Goal: Task Accomplishment & Management: Use online tool/utility

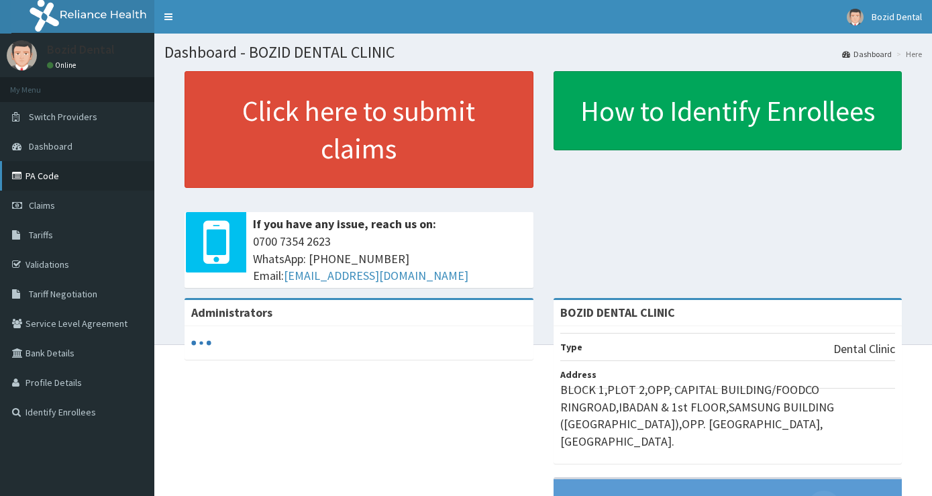
click at [62, 173] on link "PA Code" at bounding box center [77, 176] width 154 height 30
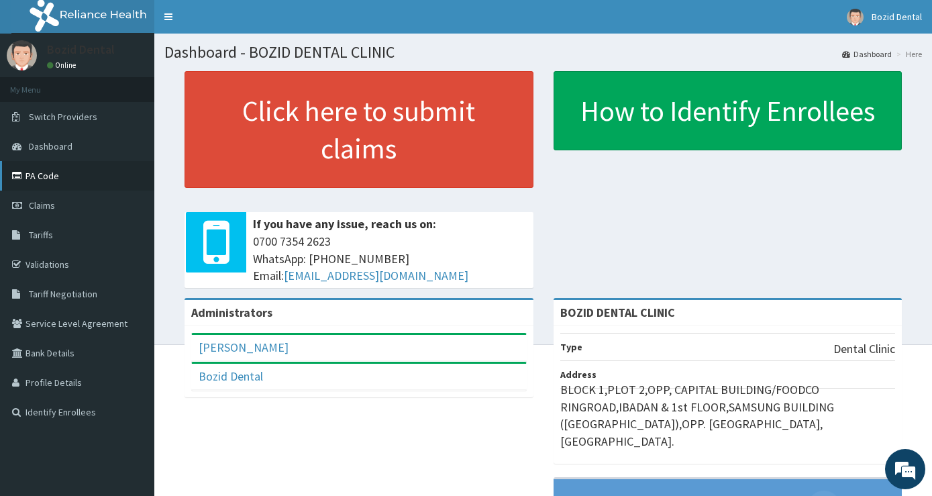
click at [83, 164] on link "PA Code" at bounding box center [77, 176] width 154 height 30
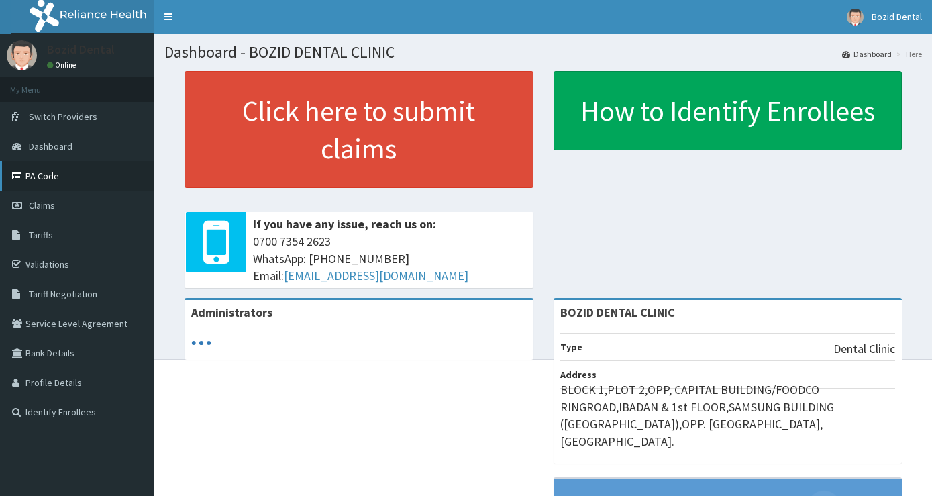
click at [36, 168] on link "PA Code" at bounding box center [77, 176] width 154 height 30
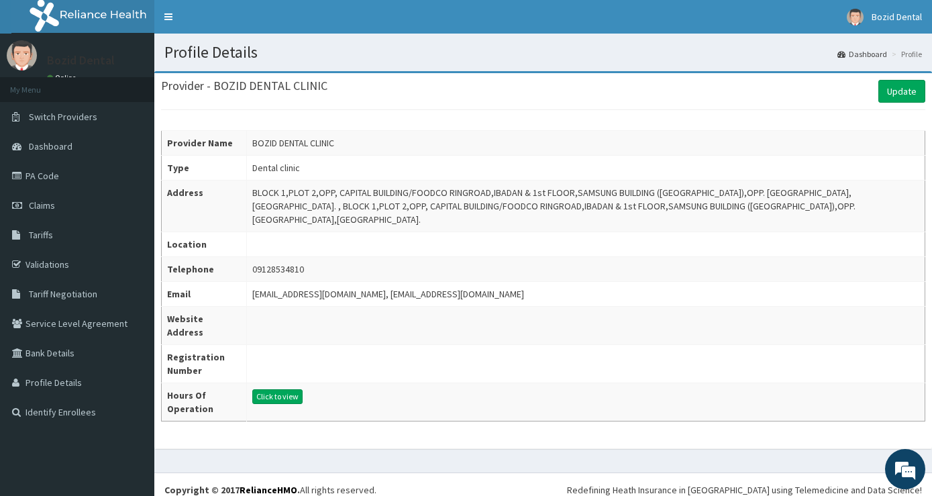
click at [307, 257] on td "09128534810" at bounding box center [586, 269] width 679 height 25
click at [481, 257] on td "09128534810" at bounding box center [586, 269] width 679 height 25
click at [72, 238] on link "Tariffs" at bounding box center [77, 235] width 154 height 30
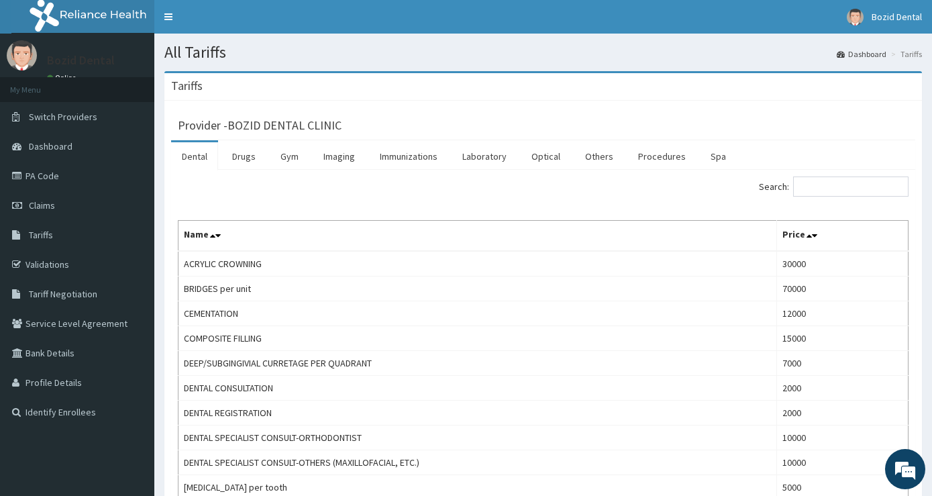
click at [190, 166] on link "Dental" at bounding box center [194, 156] width 47 height 28
click at [274, 160] on link "Gym" at bounding box center [290, 156] width 40 height 28
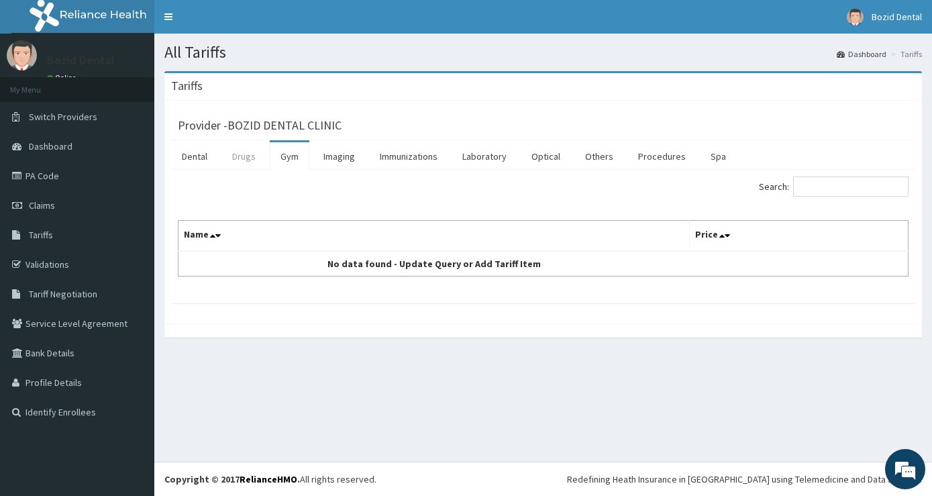
click at [249, 160] on link "Drugs" at bounding box center [243, 156] width 45 height 28
click at [197, 162] on link "Dental" at bounding box center [194, 156] width 47 height 28
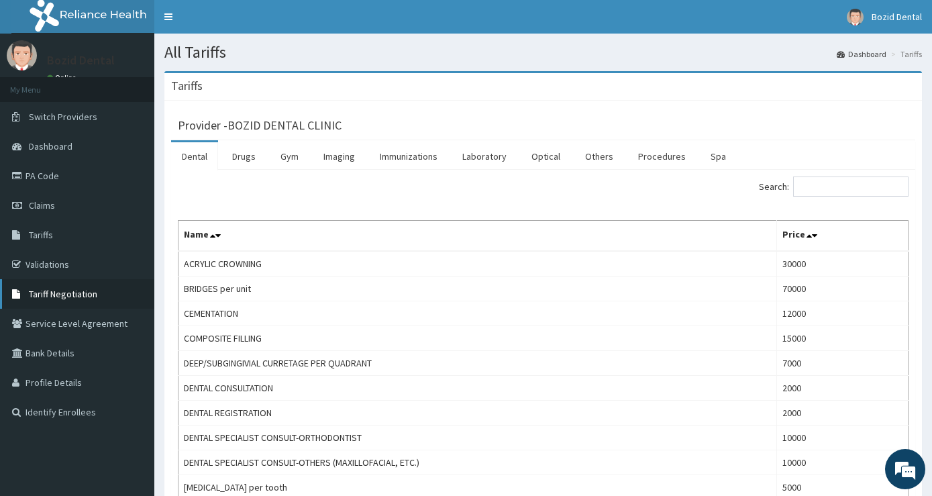
click at [62, 285] on link "Tariff Negotiation" at bounding box center [77, 294] width 154 height 30
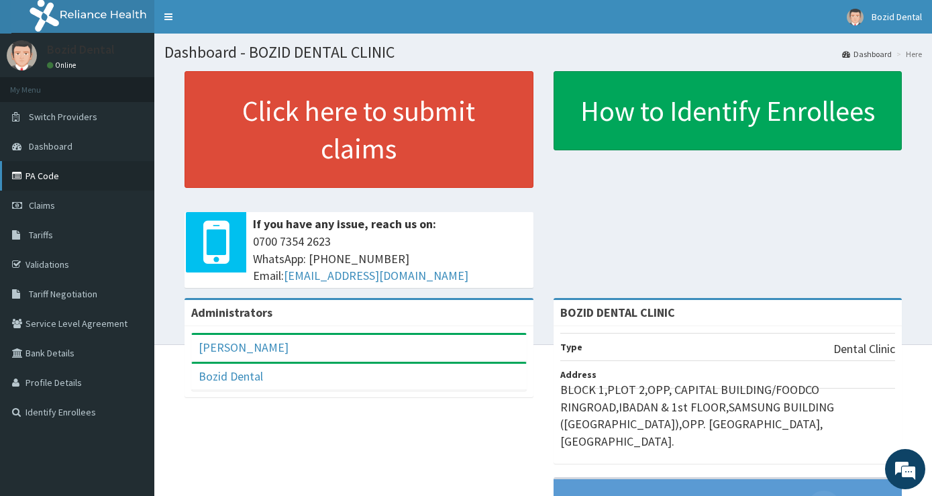
click at [40, 180] on link "PA Code" at bounding box center [77, 176] width 154 height 30
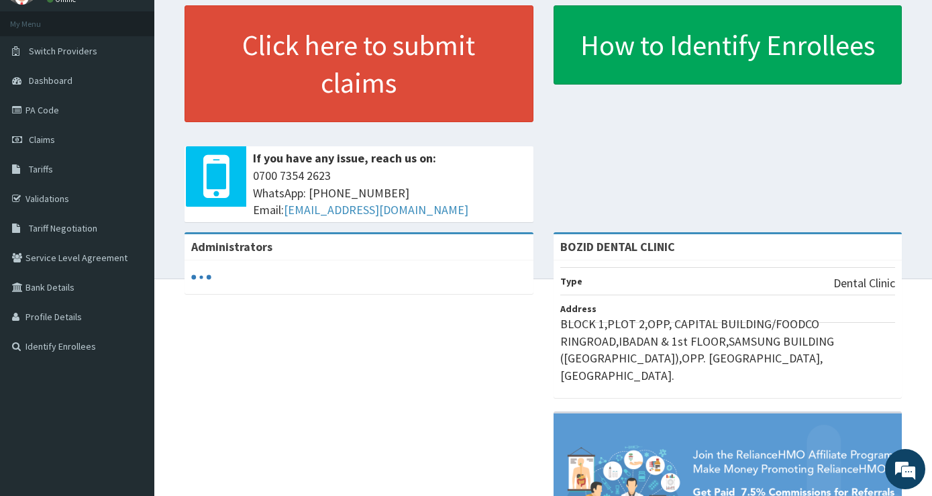
scroll to position [48, 0]
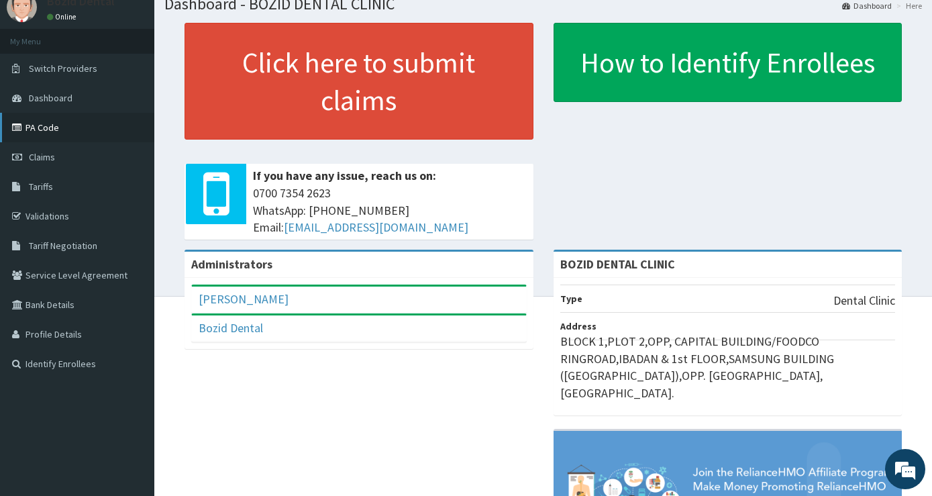
click at [48, 122] on link "PA Code" at bounding box center [77, 128] width 154 height 30
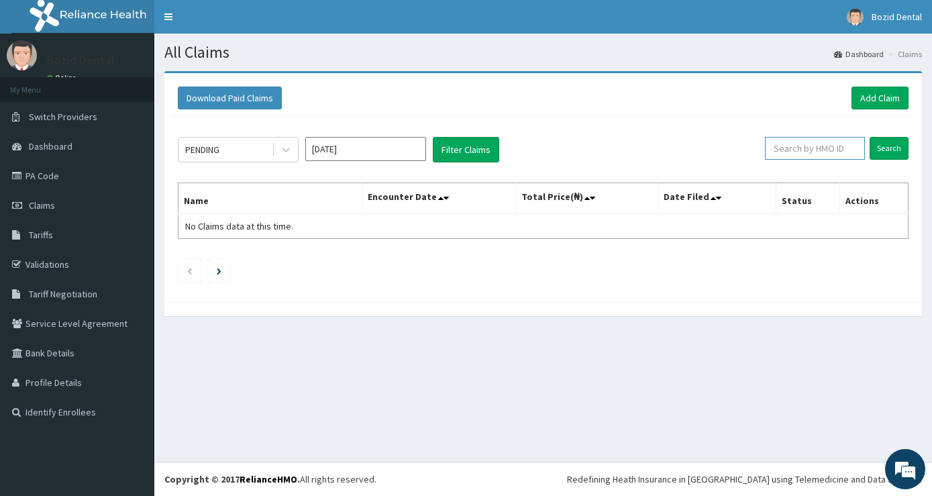
paste input "FMP/10423/B"
type input "FMP/10423/B"
click at [893, 148] on input "Search" at bounding box center [889, 148] width 39 height 23
click at [34, 165] on link "PA Code" at bounding box center [77, 176] width 154 height 30
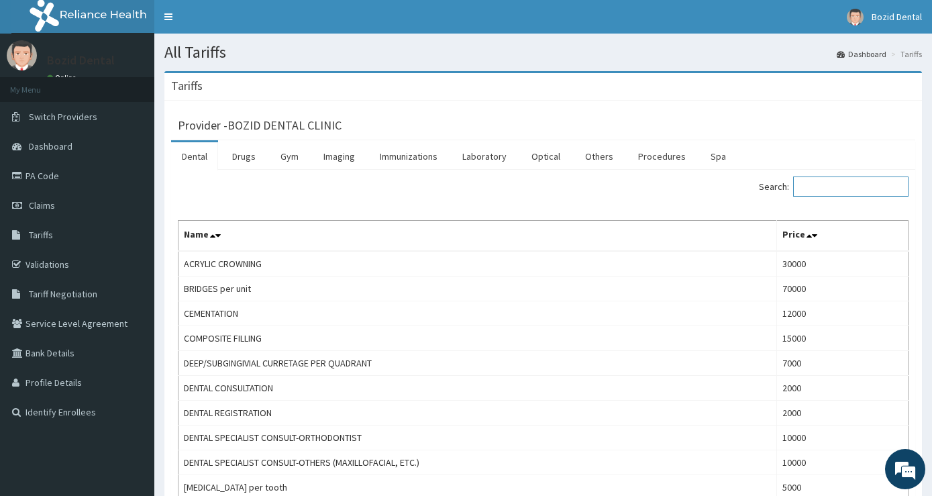
click at [869, 189] on input "Search:" at bounding box center [850, 187] width 115 height 20
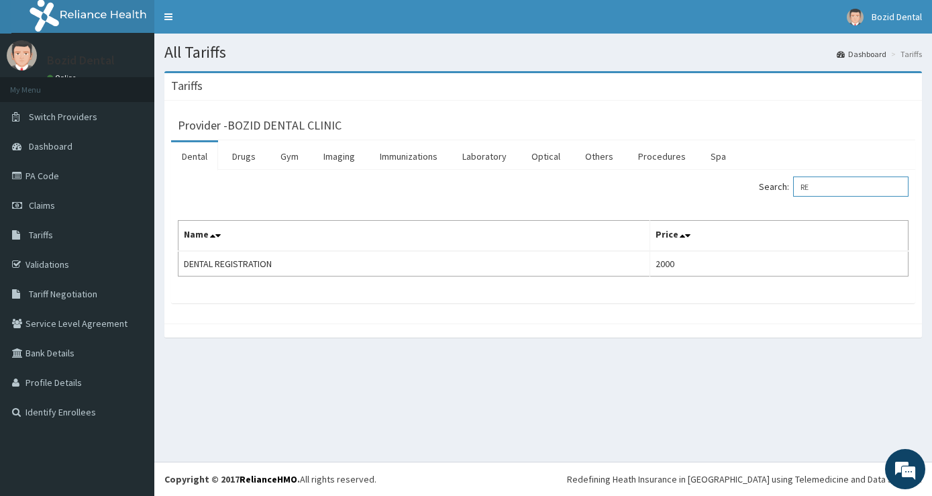
type input "R"
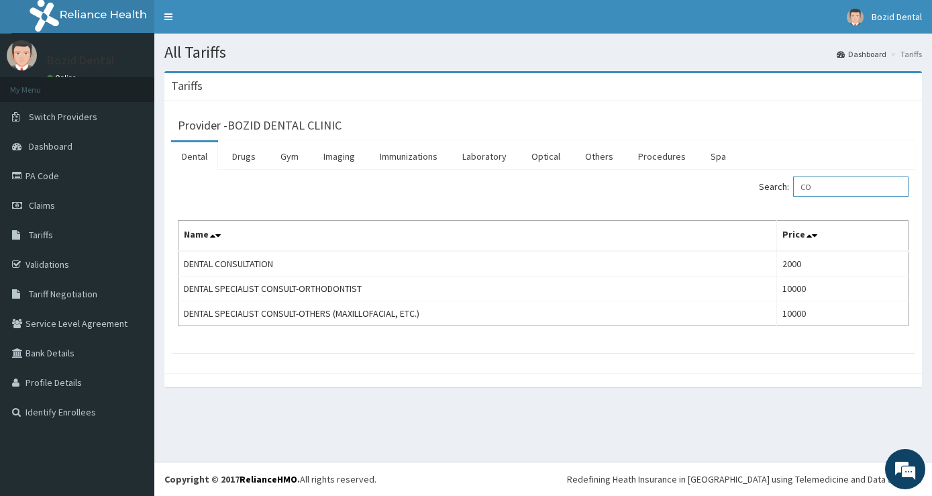
type input "C"
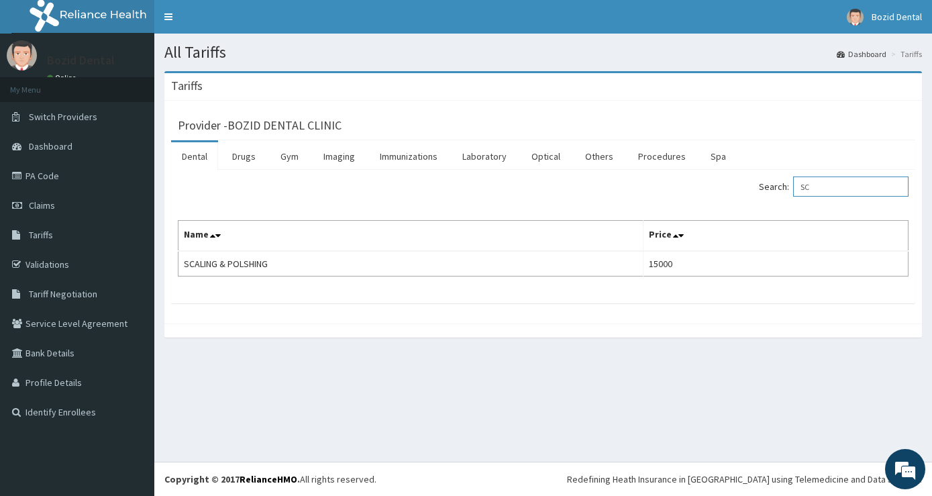
type input "S"
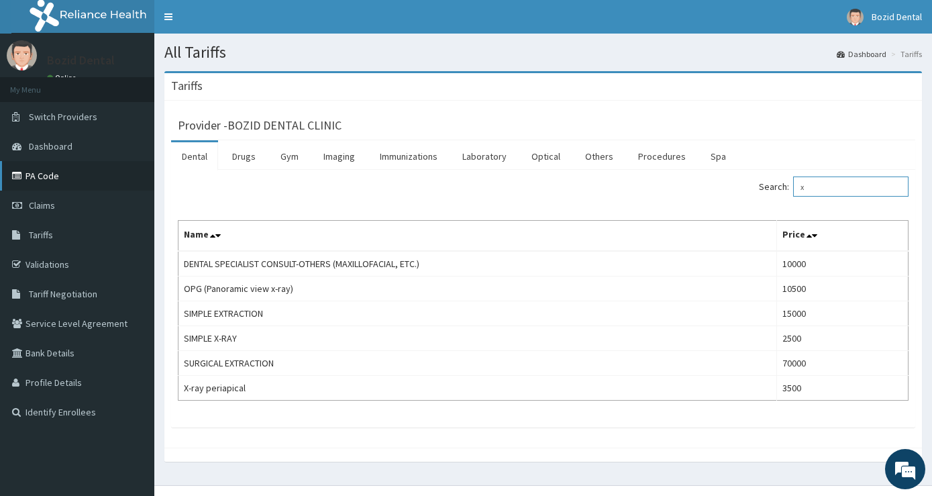
type input "x"
click at [66, 185] on link "PA Code" at bounding box center [77, 176] width 154 height 30
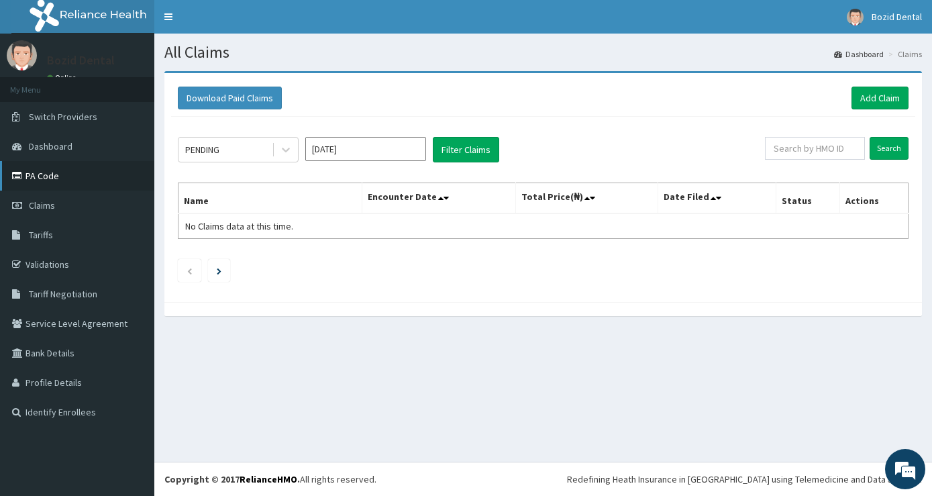
click at [103, 182] on link "PA Code" at bounding box center [77, 176] width 154 height 30
